Goal: Entertainment & Leisure: Consume media (video, audio)

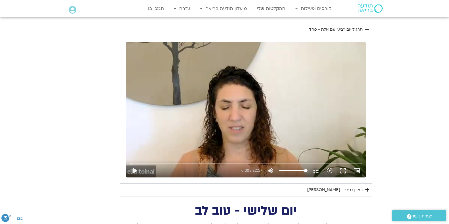
scroll to position [235, 0]
click at [347, 189] on div "ראיון רביעי - [PERSON_NAME]" at bounding box center [334, 189] width 55 height 7
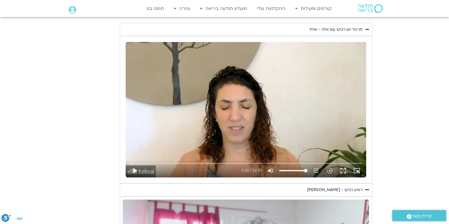
click at [307, 190] on div "ראיון רביעי - [PERSON_NAME]" at bounding box center [334, 189] width 55 height 7
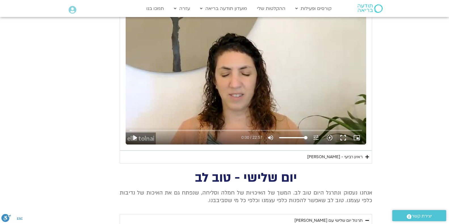
scroll to position [268, 0]
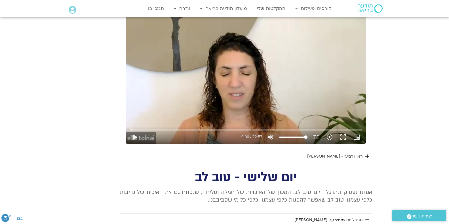
click at [347, 156] on div "ראיון רביעי - [PERSON_NAME]" at bounding box center [334, 156] width 55 height 7
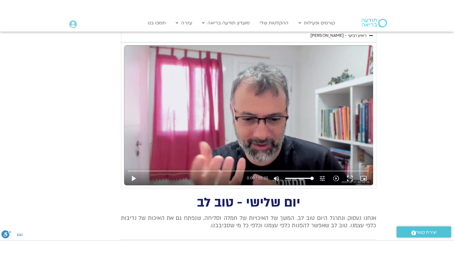
scroll to position [403, 0]
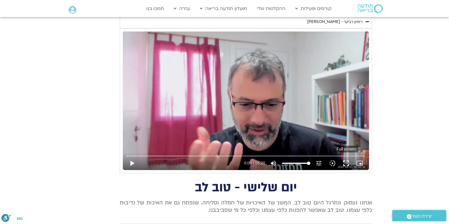
click at [346, 162] on button "fullscreen" at bounding box center [346, 163] width 14 height 14
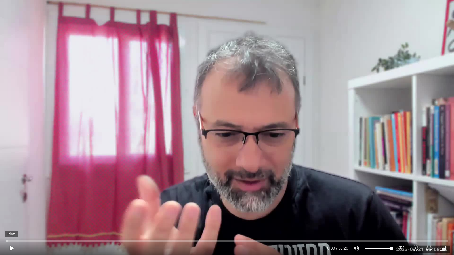
click at [12, 248] on button "play_arrow" at bounding box center [12, 249] width 14 height 14
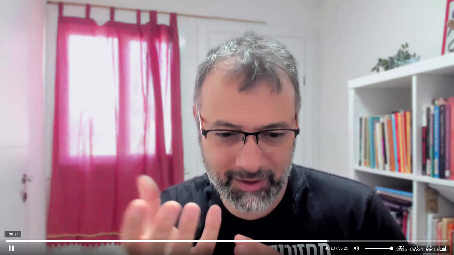
click at [11, 249] on button "pause" at bounding box center [12, 249] width 14 height 14
type input "2414.039515"
